Goal: Book appointment/travel/reservation

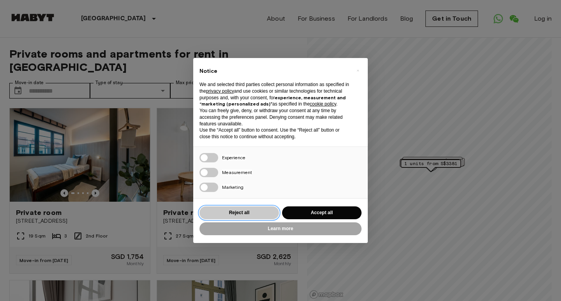
click at [252, 213] on button "Reject all" at bounding box center [240, 213] width 80 height 13
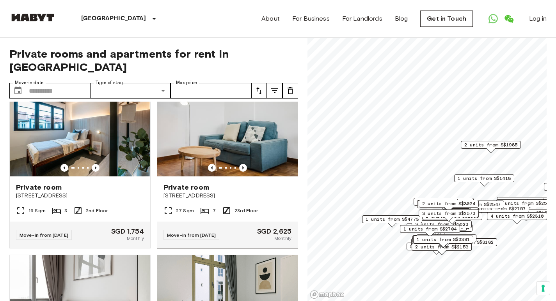
scroll to position [39, 0]
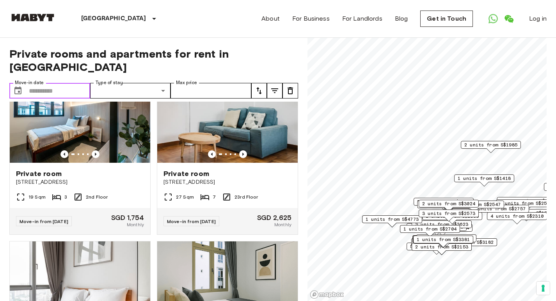
click at [46, 83] on input "Move-in date" at bounding box center [59, 91] width 61 height 16
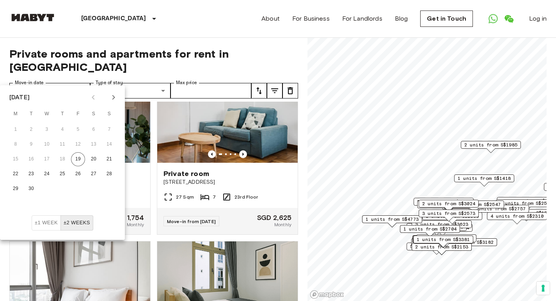
click at [112, 97] on icon "Next month" at bounding box center [113, 97] width 9 height 9
click at [110, 128] on button "5" at bounding box center [109, 130] width 14 height 14
type input "**********"
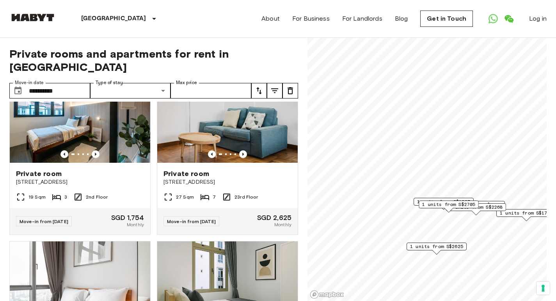
click at [184, 23] on div "[GEOGRAPHIC_DATA] [GEOGRAPHIC_DATA] [GEOGRAPHIC_DATA] [GEOGRAPHIC_DATA] [GEOGRA…" at bounding box center [277, 18] width 537 height 37
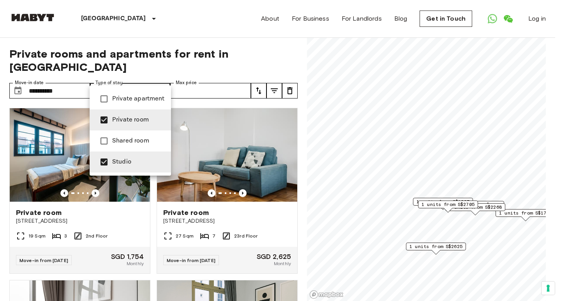
type input "**********"
click at [201, 22] on div at bounding box center [280, 150] width 561 height 301
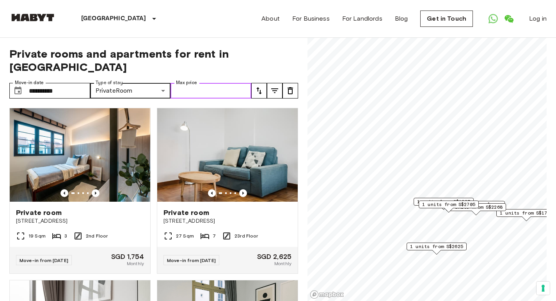
click at [197, 83] on input "Max price" at bounding box center [210, 91] width 81 height 16
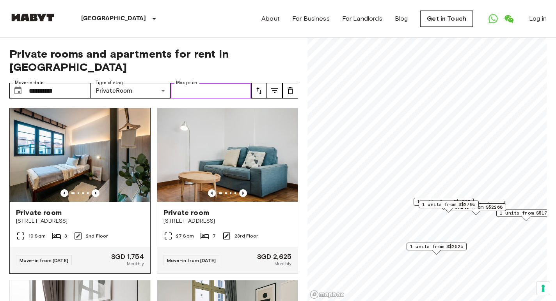
click at [85, 133] on img at bounding box center [80, 155] width 140 height 94
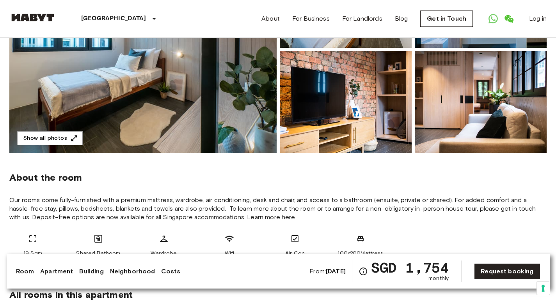
scroll to position [156, 0]
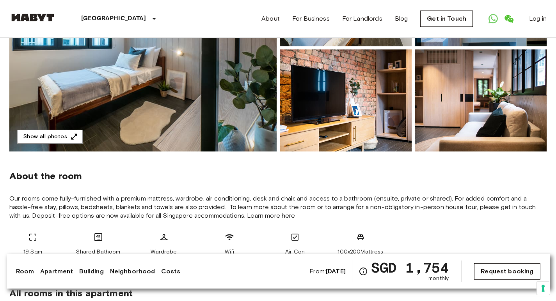
click at [515, 272] on link "Request booking" at bounding box center [507, 272] width 66 height 16
